Goal: Check status: Check status

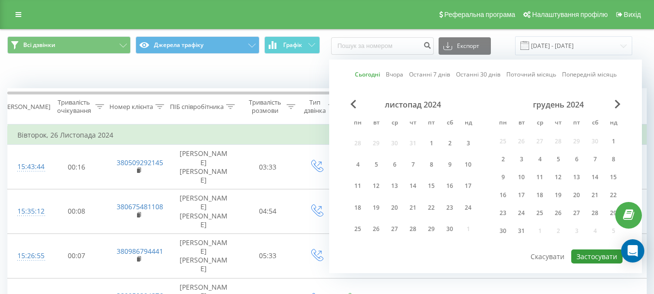
click at [600, 258] on button "Застосувати" at bounding box center [596, 256] width 51 height 14
type input "[DATE] - [DATE]"
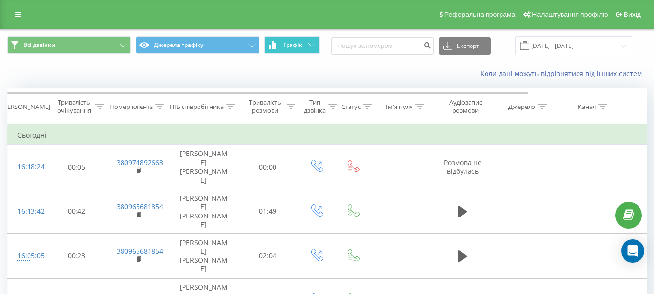
click at [307, 42] on button "Графік" at bounding box center [292, 44] width 56 height 17
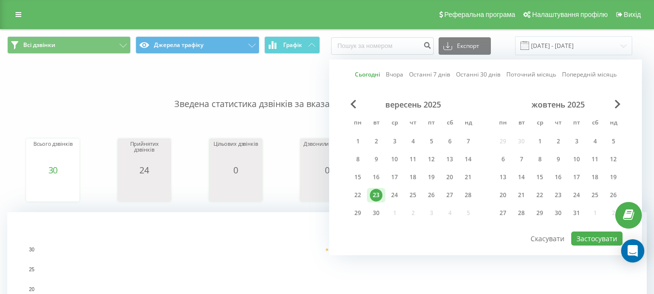
click at [371, 78] on link "Сьогодні" at bounding box center [367, 74] width 25 height 9
click at [610, 245] on button "Застосувати" at bounding box center [596, 239] width 51 height 14
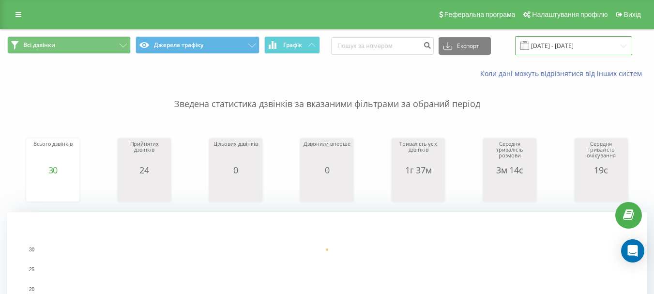
click at [547, 40] on input "[DATE] - [DATE]" at bounding box center [573, 45] width 117 height 19
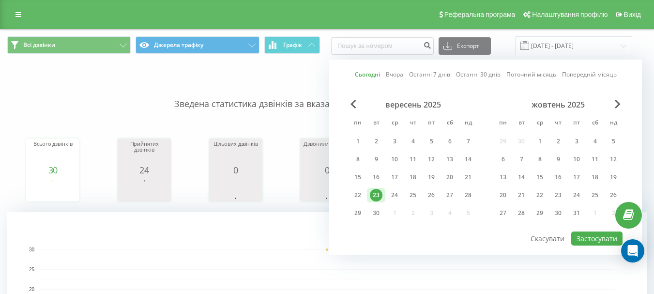
click at [375, 76] on link "Сьогодні" at bounding box center [367, 74] width 25 height 9
click at [591, 240] on button "Застосувати" at bounding box center [596, 239] width 51 height 14
